Goal: Book appointment/travel/reservation

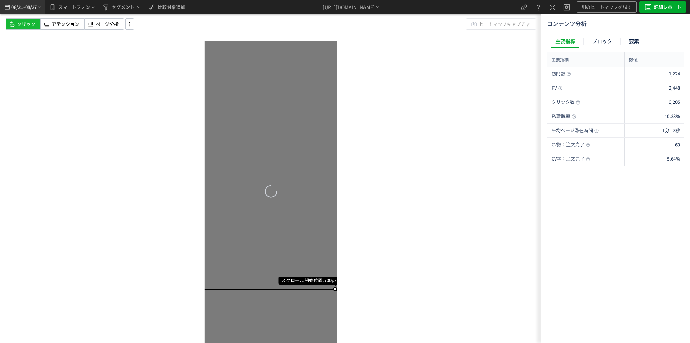
click at [15, 8] on span "08/21" at bounding box center [17, 7] width 12 height 14
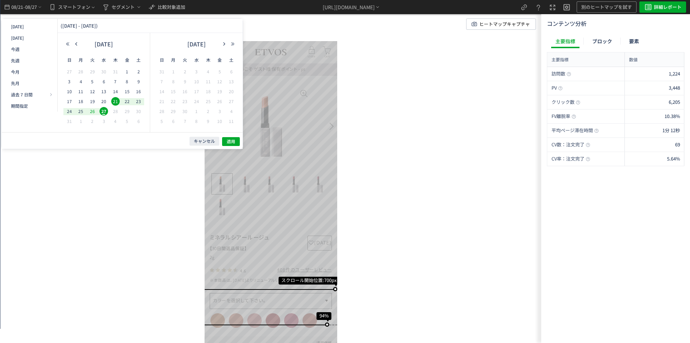
click at [89, 111] on span "26" at bounding box center [92, 111] width 9 height 9
click at [0, 0] on span "20" at bounding box center [0, 0] width 0 height 0
click at [0, 0] on span "適用" at bounding box center [0, 0] width 0 height 0
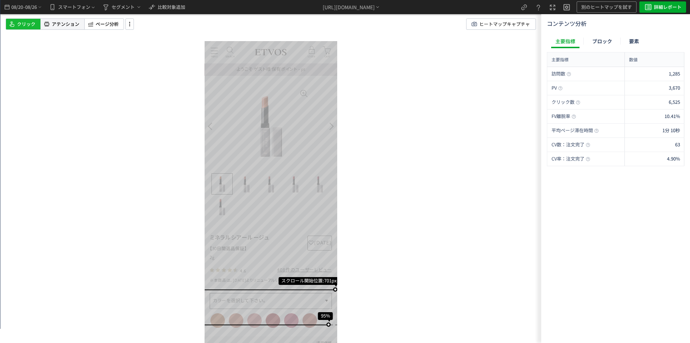
click at [73, 27] on div "アテンション" at bounding box center [63, 23] width 44 height 11
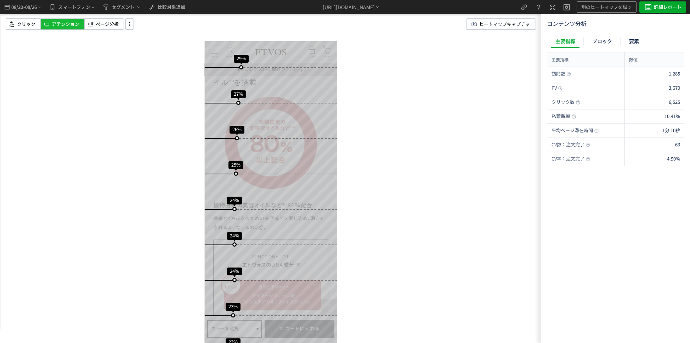
scroll to position [1378, 0]
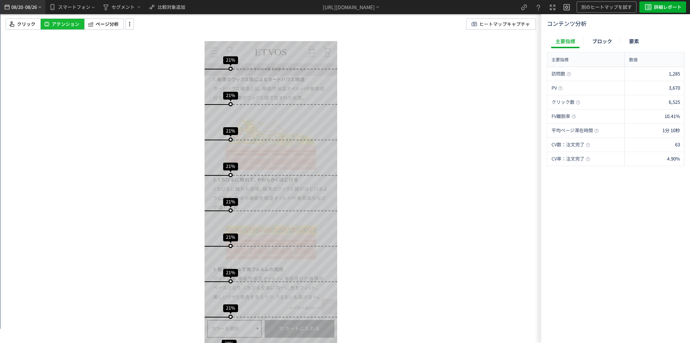
click at [36, 10] on span "08/26" at bounding box center [31, 7] width 12 height 14
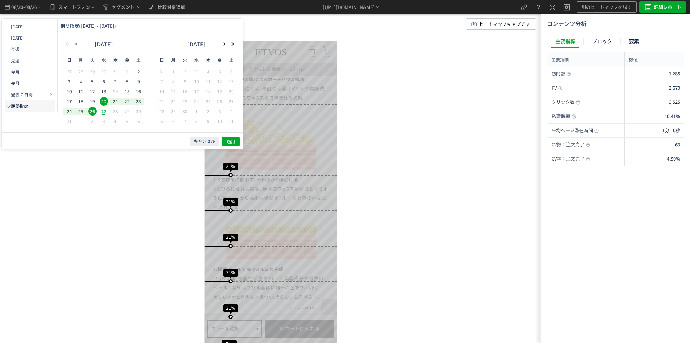
click at [0, 0] on span "26" at bounding box center [0, 0] width 0 height 0
drag, startPoint x: 125, startPoint y: 70, endPoint x: 133, endPoint y: 83, distance: 14.5
click at [0, 0] on span "1" at bounding box center [0, 0] width 0 height 0
click at [133, 274] on span "適用" at bounding box center [66, 288] width 133 height 28
